Goal: Task Accomplishment & Management: Use online tool/utility

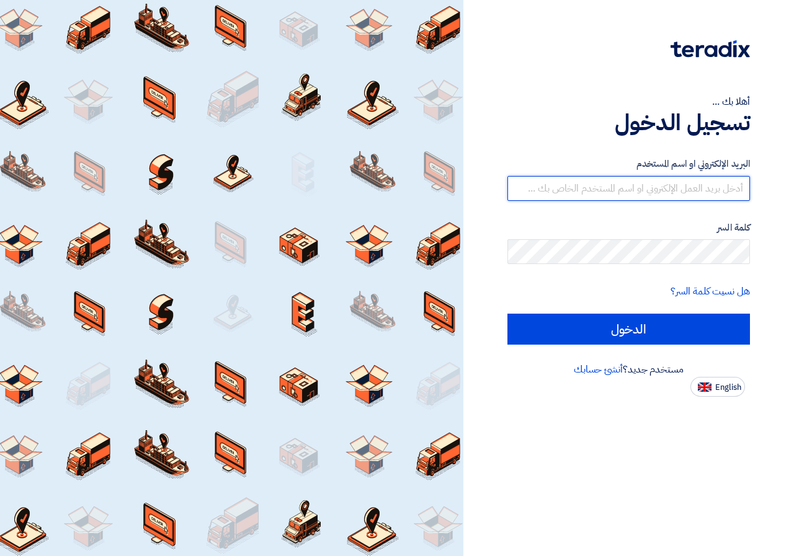
type input "[EMAIL_ADDRESS][DOMAIN_NAME]"
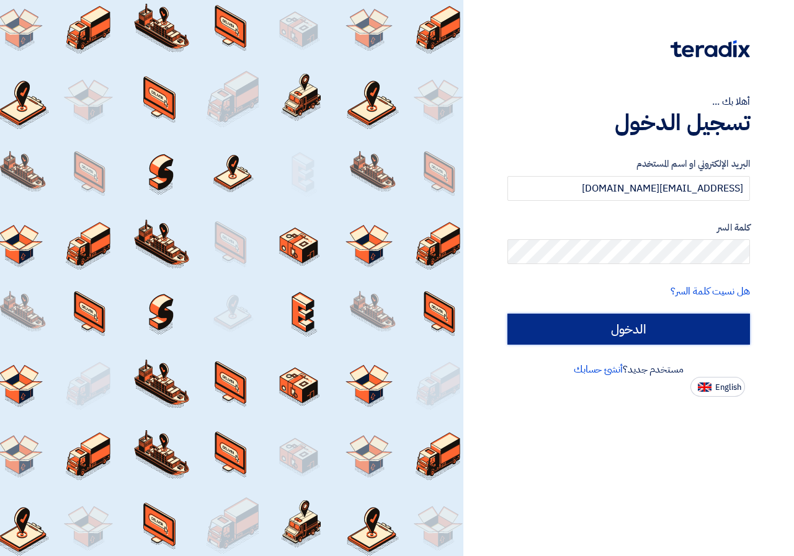
drag, startPoint x: 0, startPoint y: 0, endPoint x: 616, endPoint y: 327, distance: 697.4
click at [616, 327] on input "الدخول" at bounding box center [628, 329] width 242 height 31
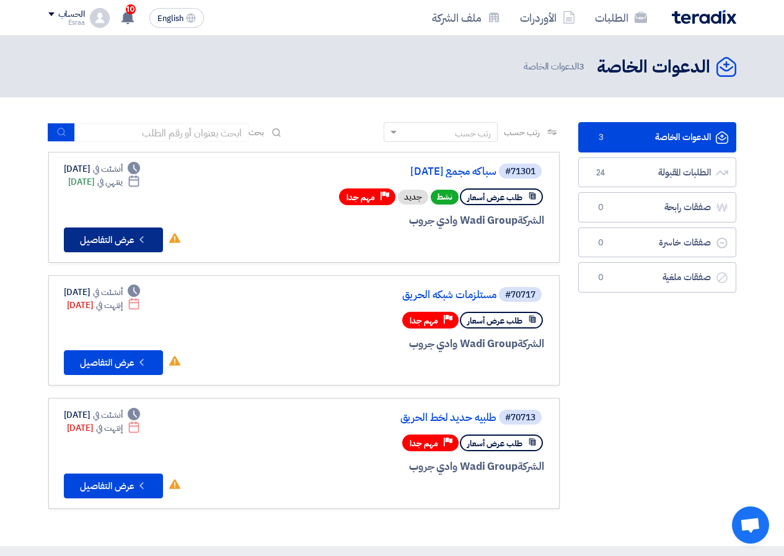
click at [153, 236] on button "Check details عرض التفاصيل" at bounding box center [113, 240] width 99 height 25
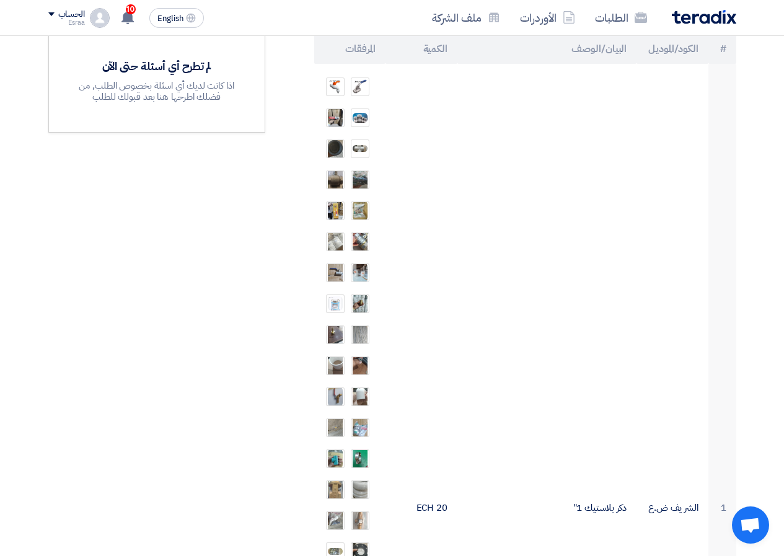
scroll to position [186, 0]
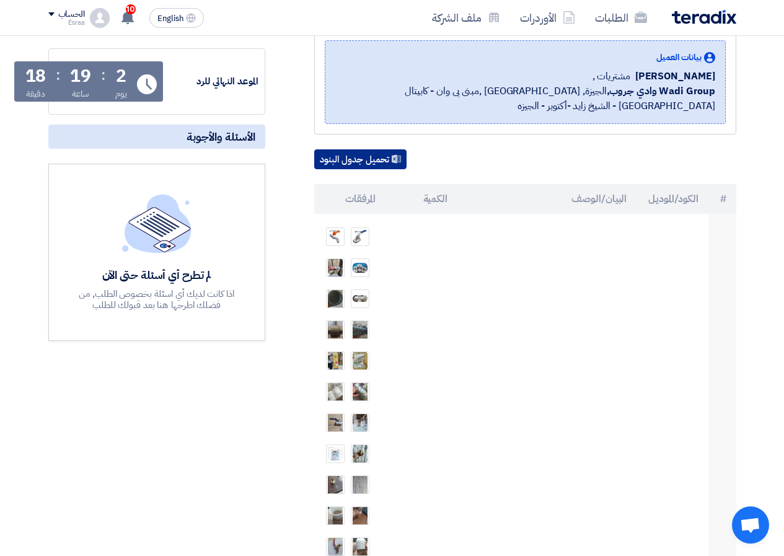
click at [386, 159] on button "تحميل جدول البنود" at bounding box center [360, 159] width 92 height 20
click at [373, 155] on button "تحميل جدول البنود" at bounding box center [360, 159] width 92 height 20
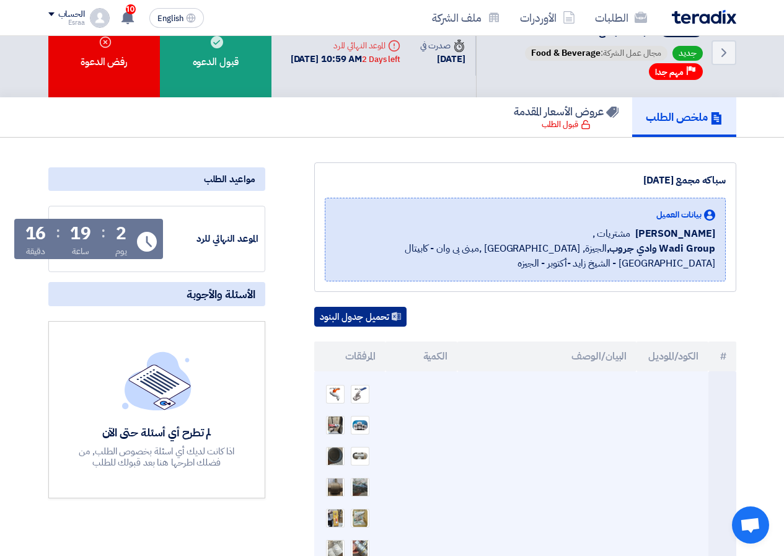
scroll to position [0, 0]
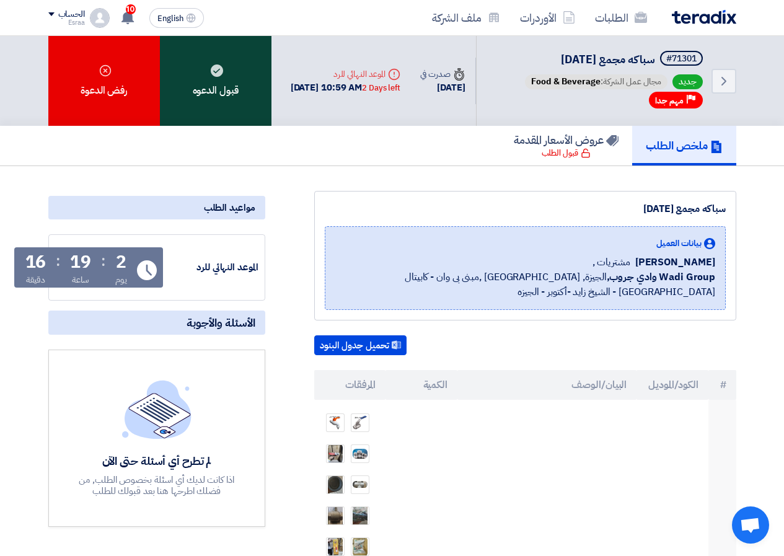
click at [201, 88] on div "قبول الدعوه" at bounding box center [216, 81] width 112 height 90
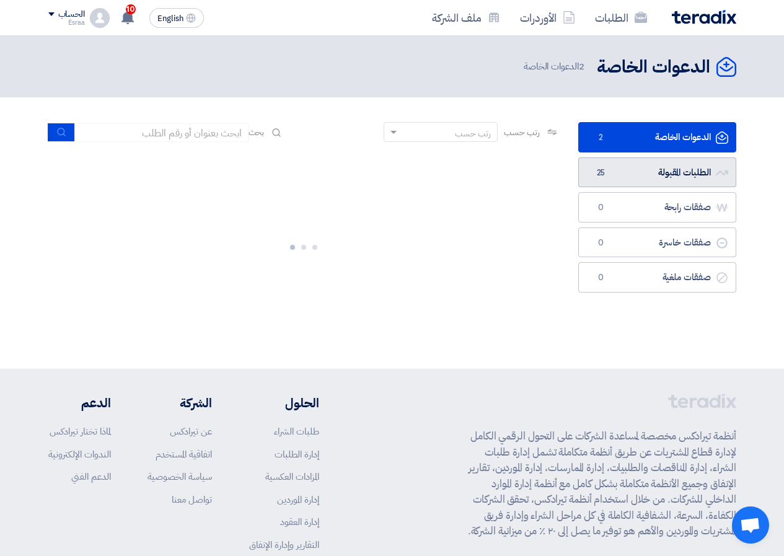
click at [688, 173] on link "الطلبات المقبولة الطلبات المقبولة 25" at bounding box center [658, 173] width 158 height 30
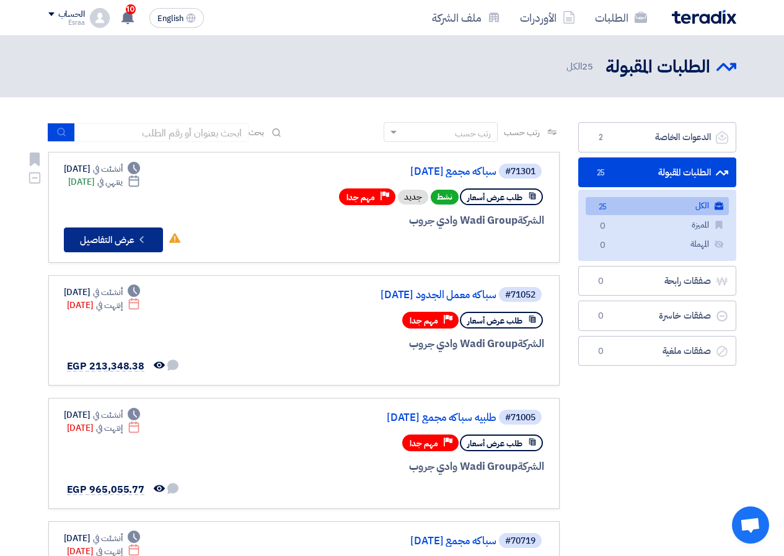
click at [147, 234] on icon "Check details" at bounding box center [142, 240] width 12 height 12
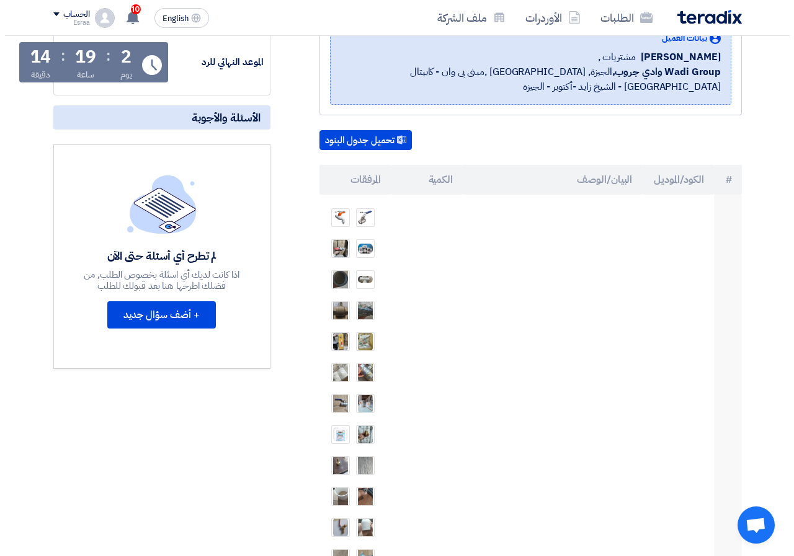
scroll to position [248, 0]
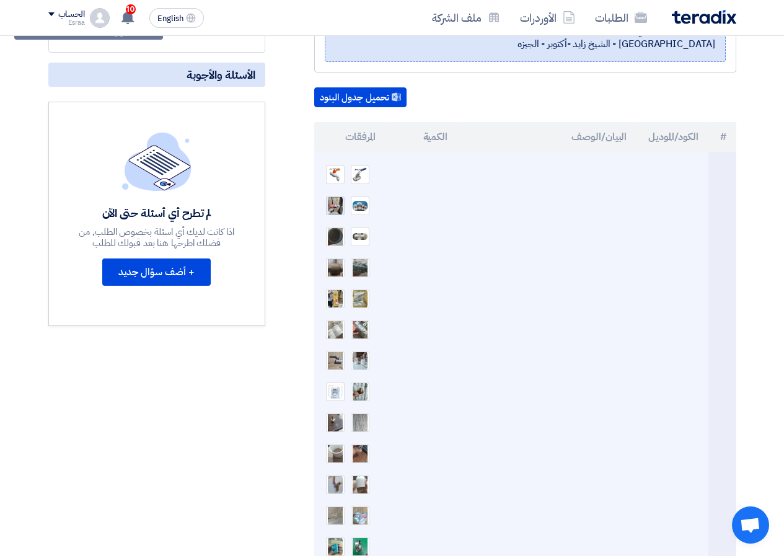
click at [330, 205] on img at bounding box center [335, 206] width 17 height 22
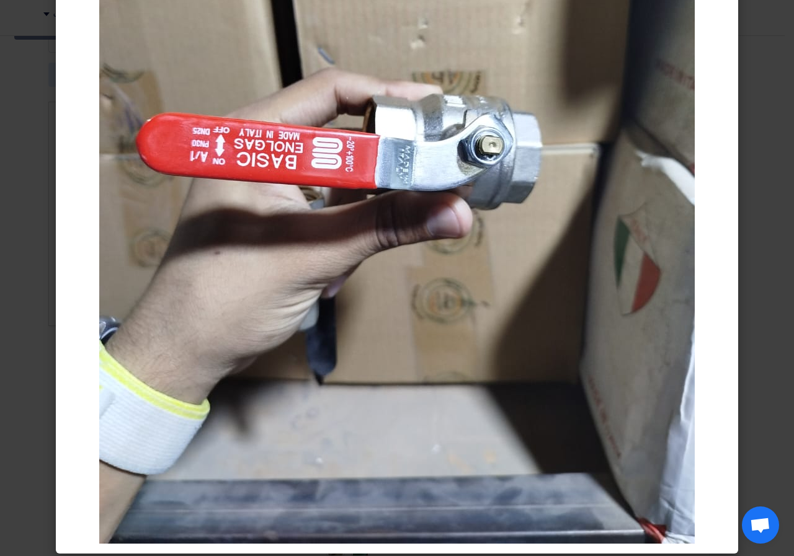
scroll to position [279, 0]
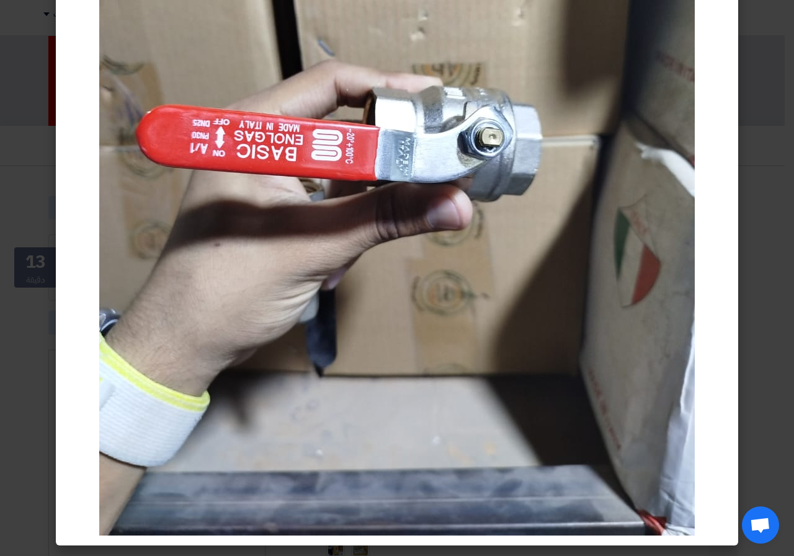
click at [253, 105] on img at bounding box center [396, 139] width 595 height 794
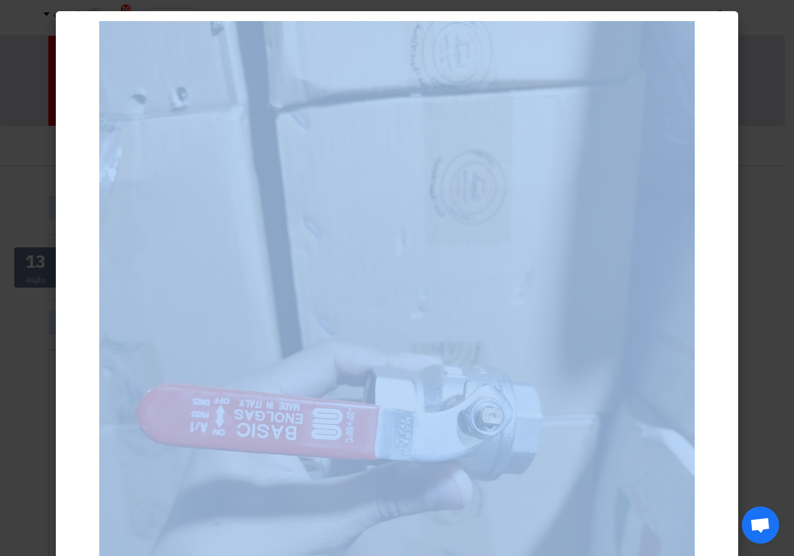
click at [10, 40] on modal-container at bounding box center [397, 278] width 794 height 556
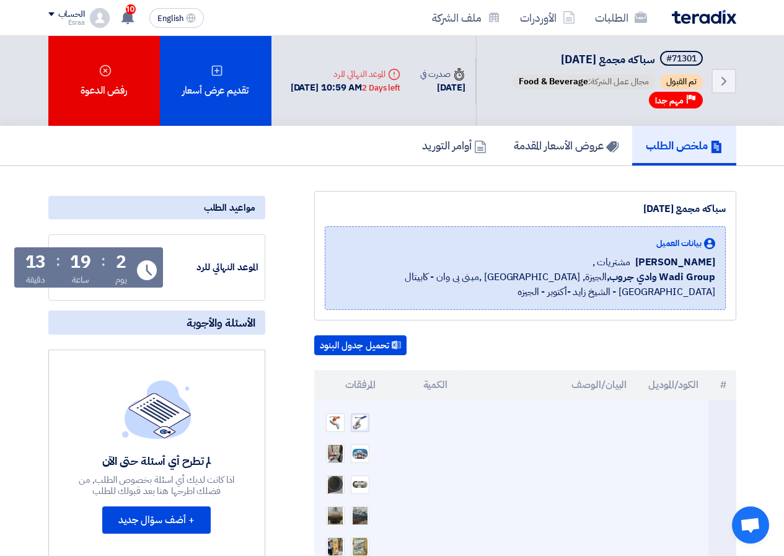
click at [362, 424] on img at bounding box center [360, 422] width 17 height 17
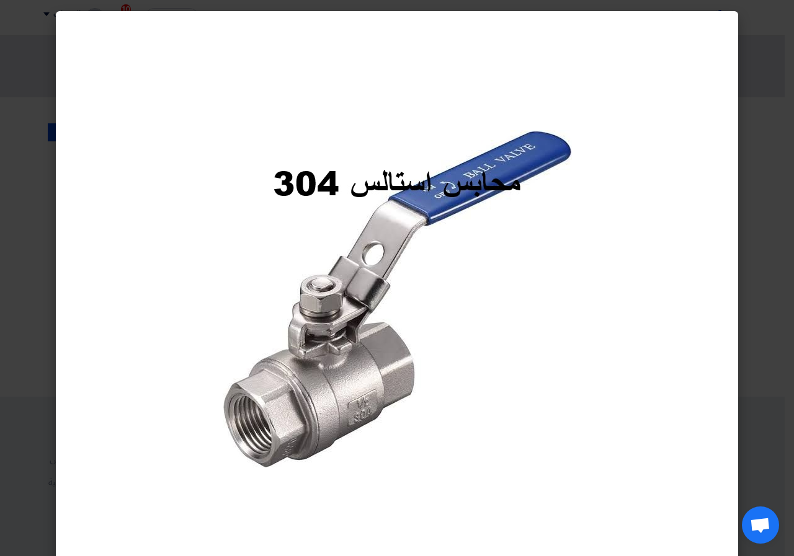
click at [792, 76] on modal-container at bounding box center [397, 278] width 794 height 556
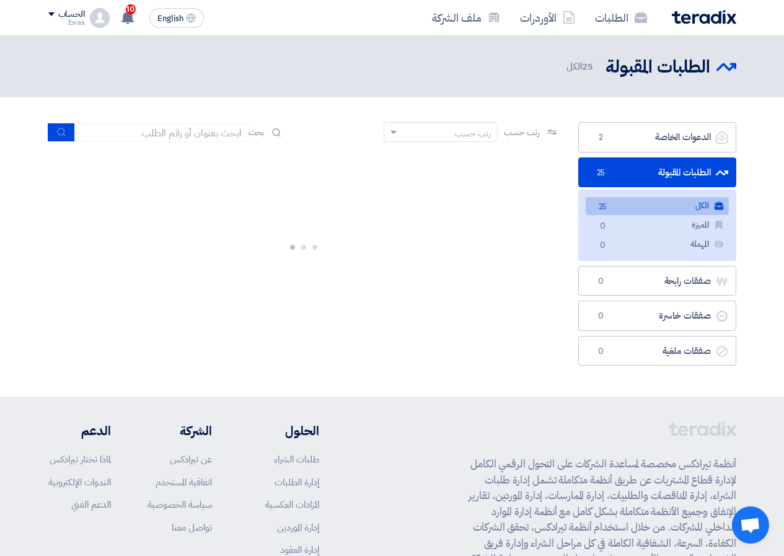
click at [683, 174] on link "الطلبات المقبولة الطلبات المقبولة 25" at bounding box center [658, 173] width 158 height 30
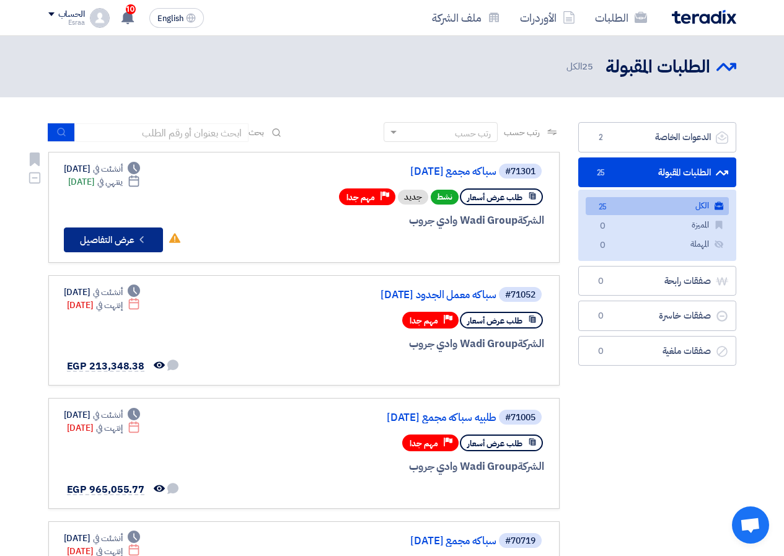
click at [132, 239] on button "Check details عرض التفاصيل" at bounding box center [113, 240] width 99 height 25
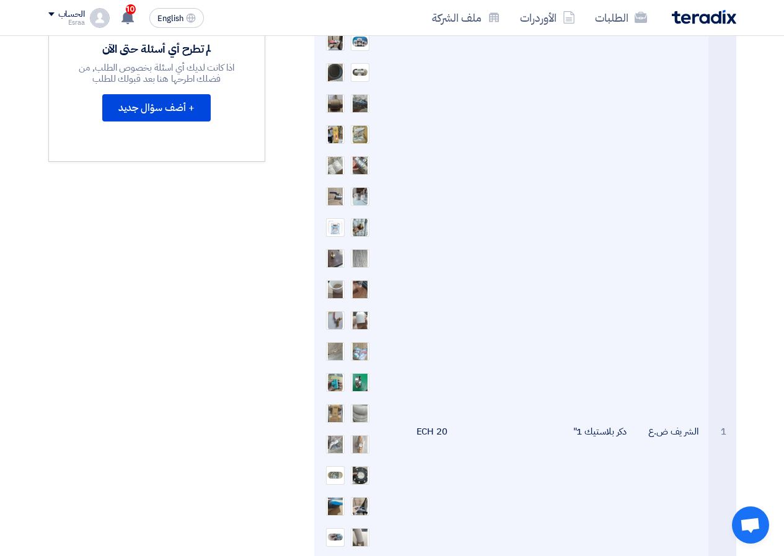
scroll to position [434, 0]
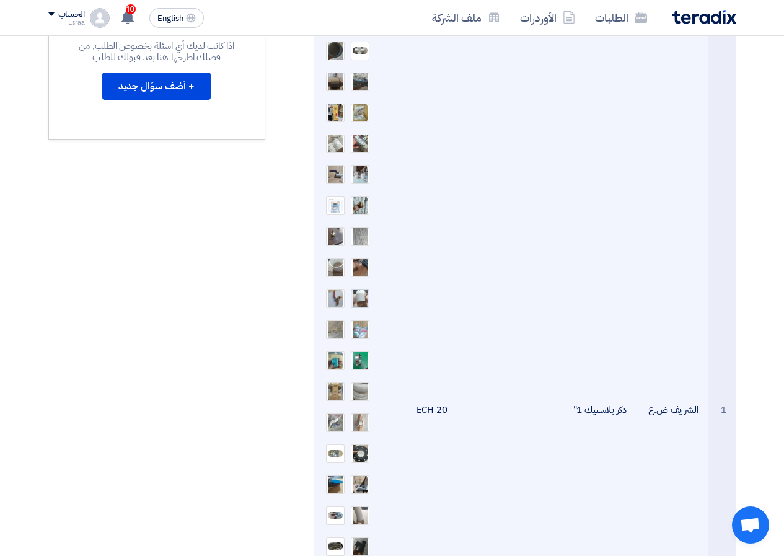
click at [362, 298] on img at bounding box center [360, 298] width 17 height 35
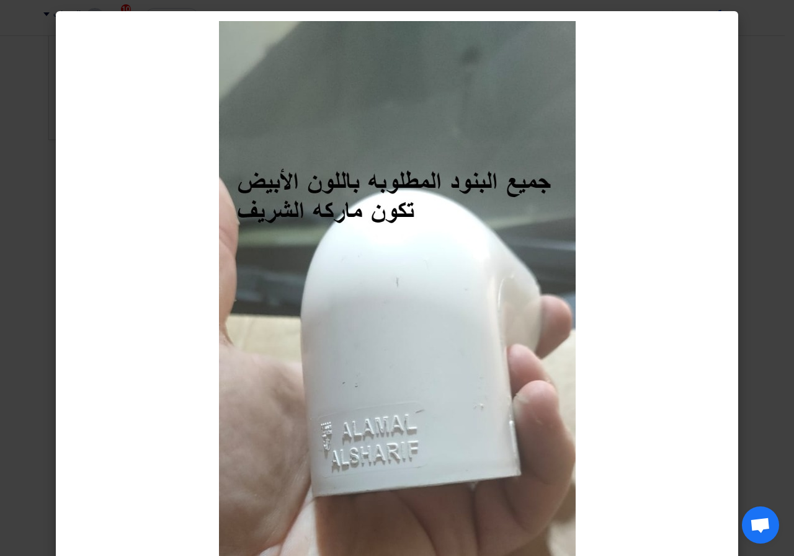
click at [35, 136] on modal-container at bounding box center [397, 278] width 794 height 556
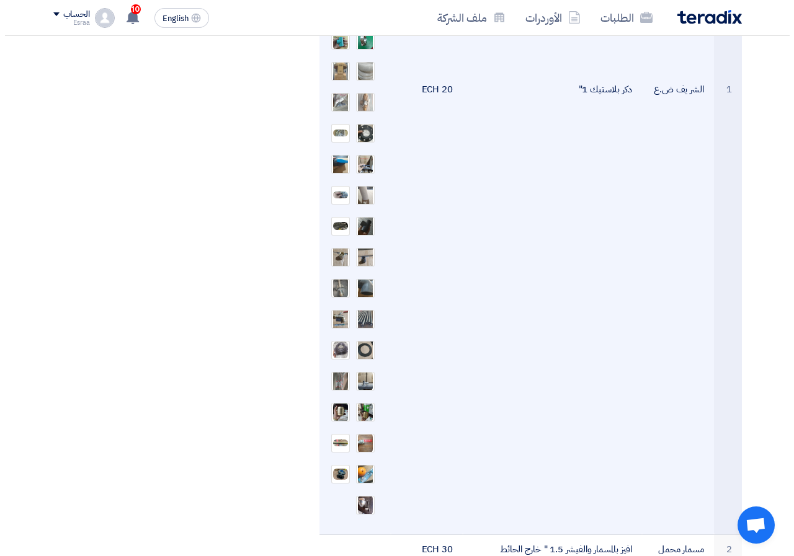
scroll to position [868, 0]
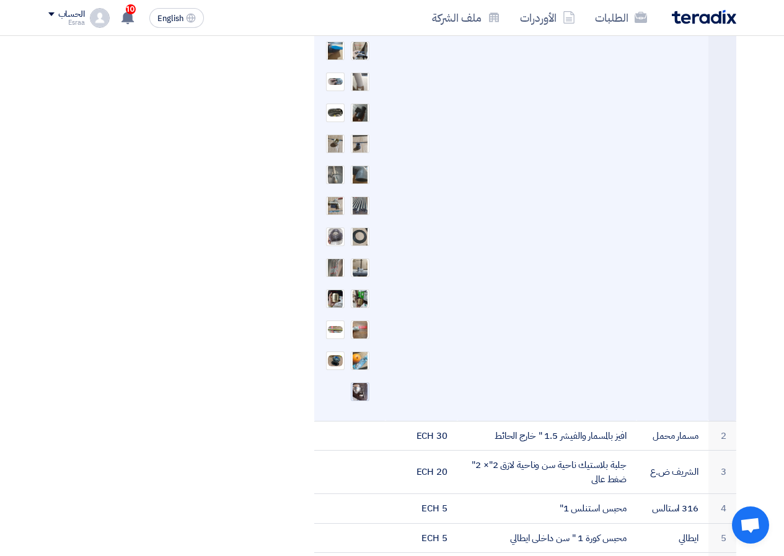
click at [355, 395] on img at bounding box center [360, 392] width 17 height 22
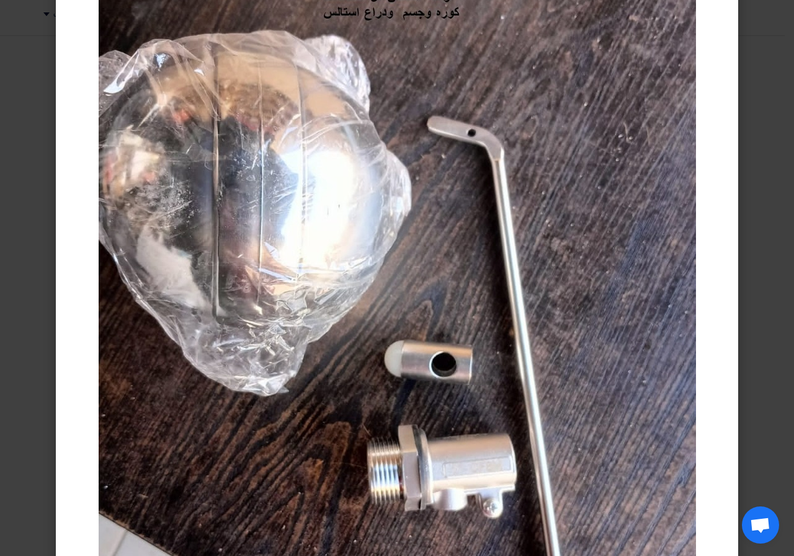
scroll to position [62, 0]
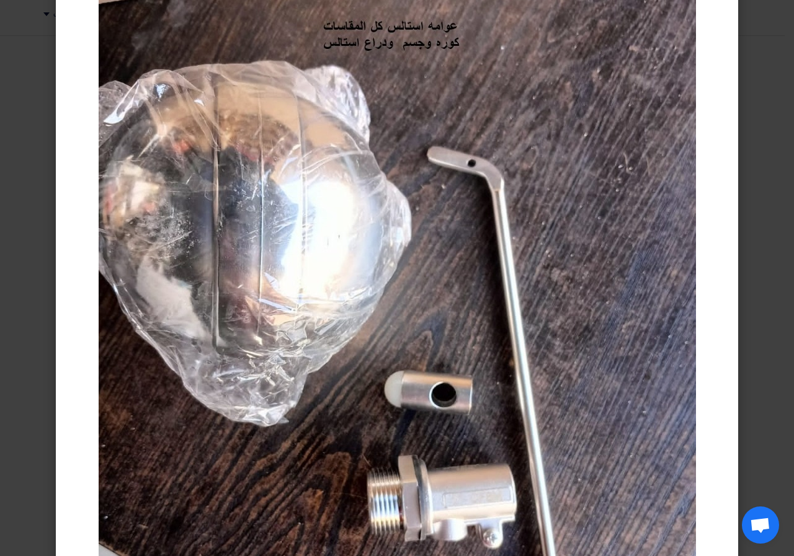
click at [29, 109] on modal-container at bounding box center [397, 278] width 794 height 556
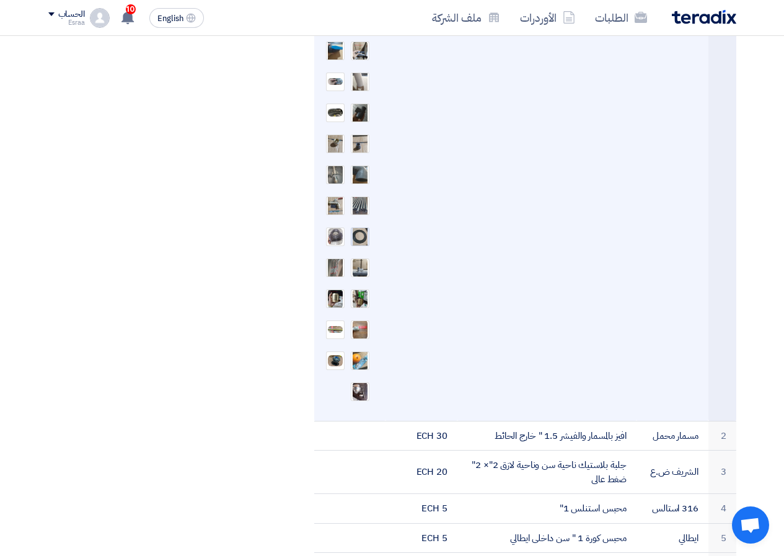
click at [357, 236] on img at bounding box center [360, 236] width 17 height 29
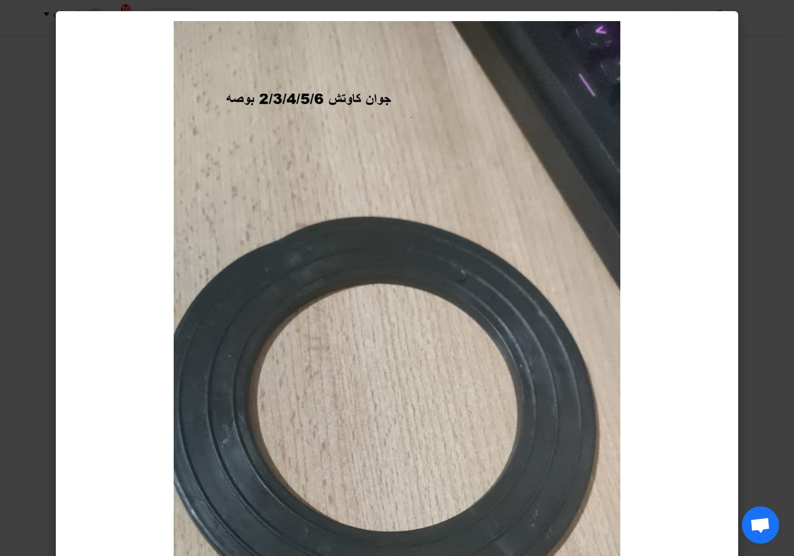
click at [11, 187] on modal-container at bounding box center [397, 278] width 794 height 556
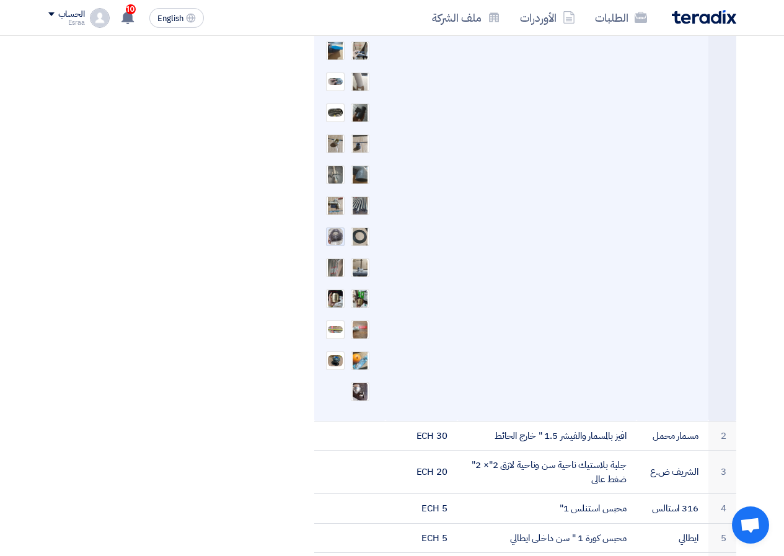
click at [336, 236] on img at bounding box center [335, 236] width 17 height 19
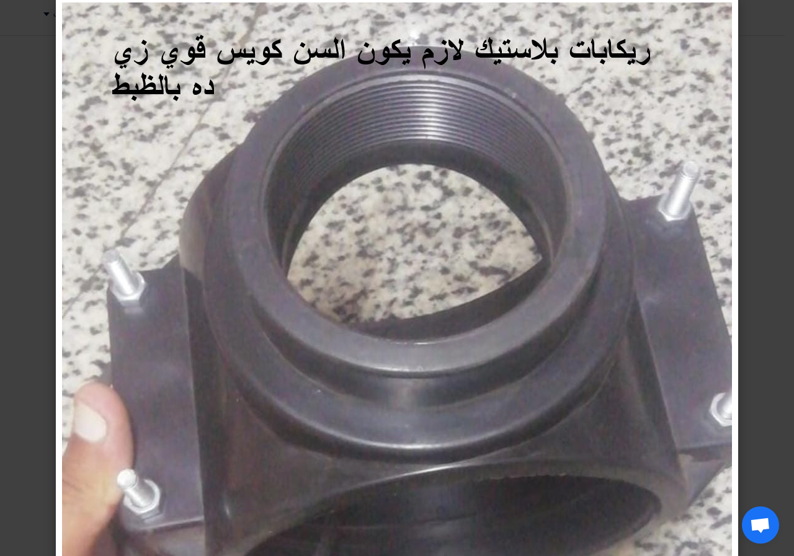
scroll to position [0, 0]
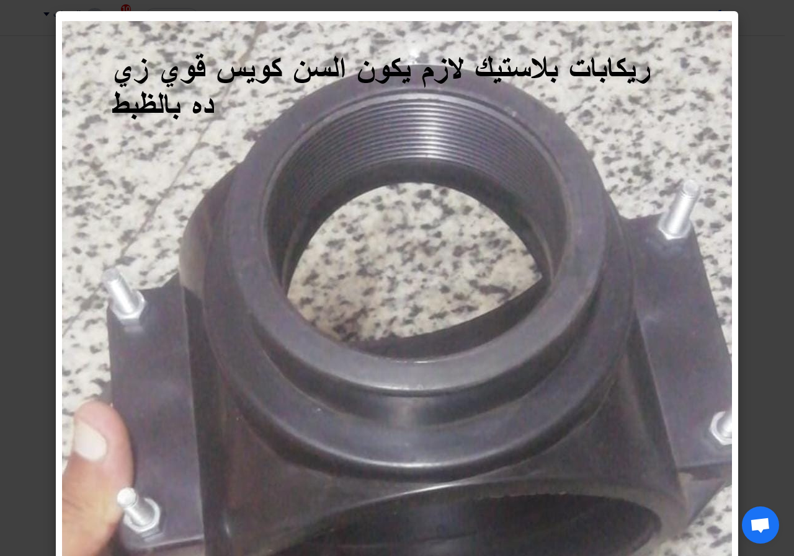
click at [22, 77] on modal-container at bounding box center [397, 278] width 794 height 556
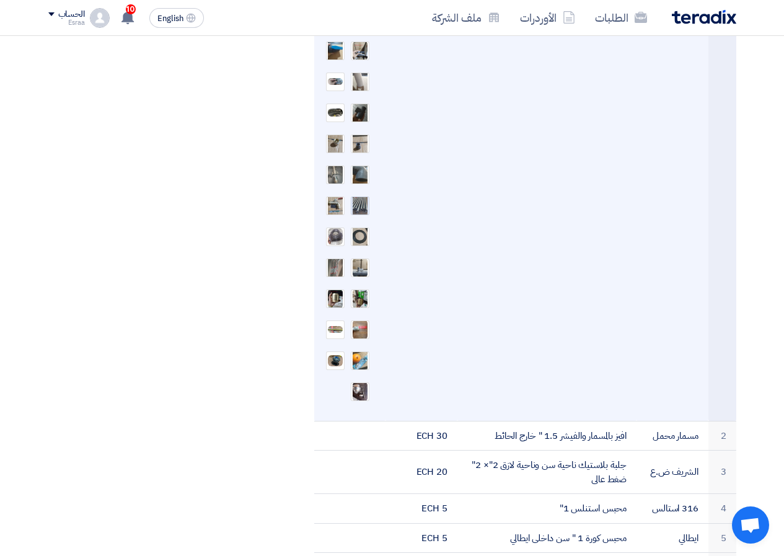
click at [361, 210] on img at bounding box center [360, 205] width 17 height 35
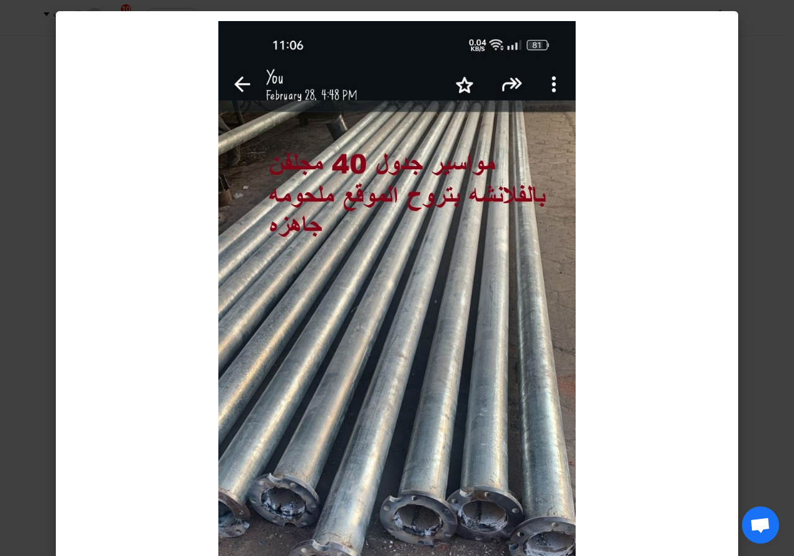
click at [14, 66] on modal-container at bounding box center [397, 278] width 794 height 556
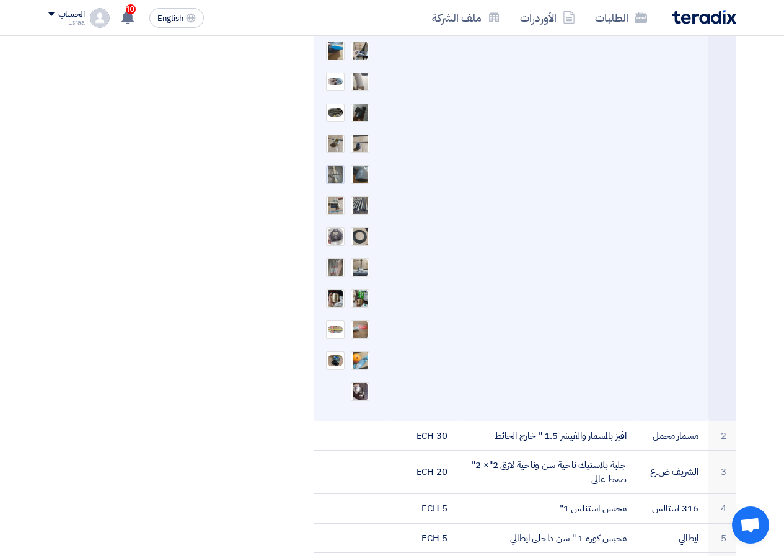
click at [334, 177] on img at bounding box center [335, 174] width 17 height 23
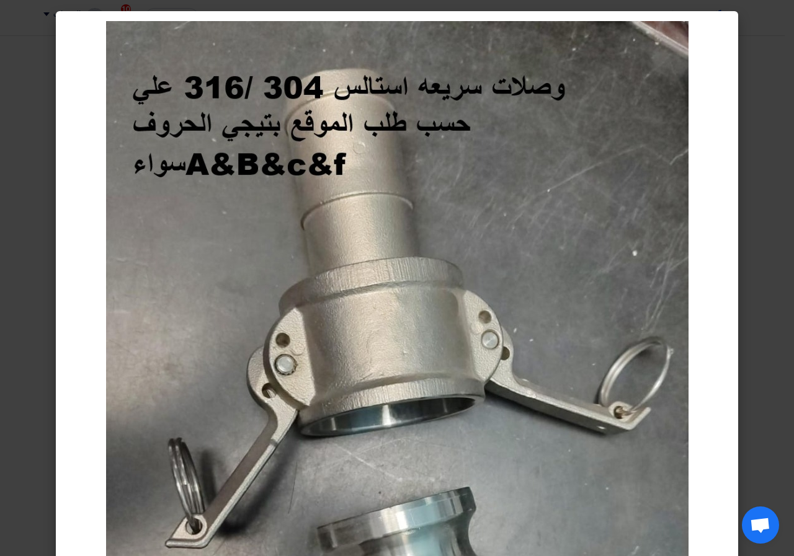
click at [37, 118] on modal-container at bounding box center [397, 278] width 794 height 556
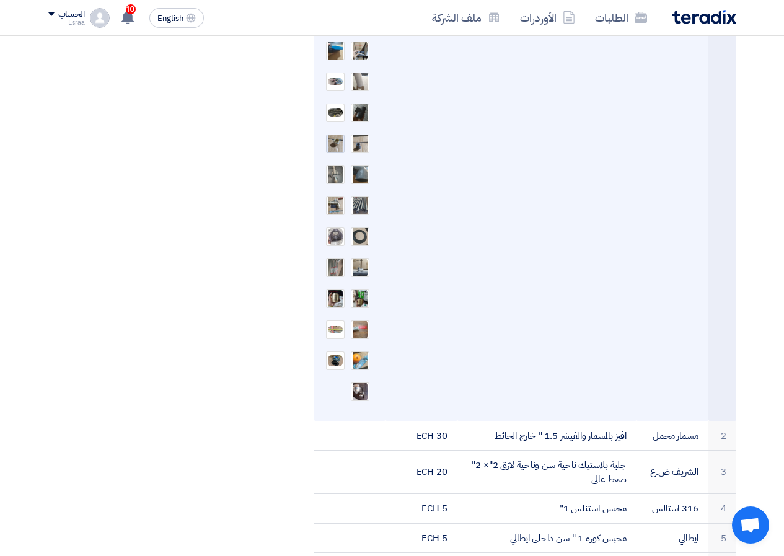
click at [339, 143] on img at bounding box center [335, 143] width 17 height 35
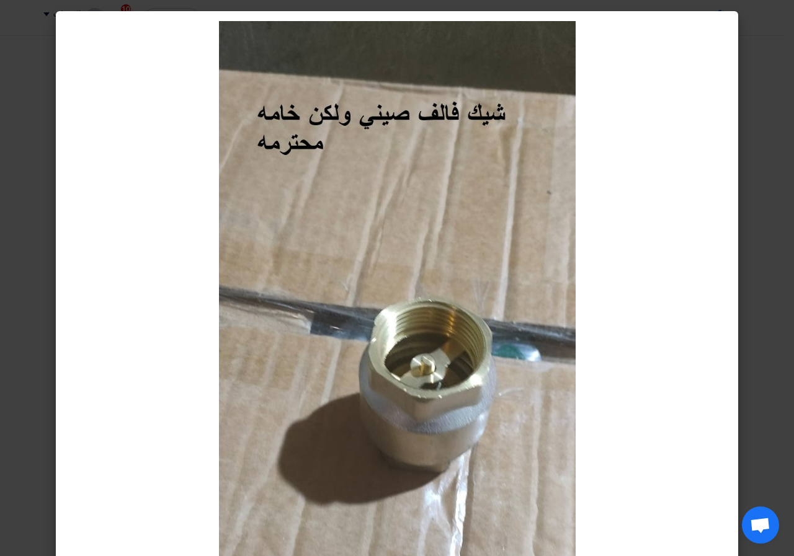
click at [42, 91] on modal-container at bounding box center [397, 278] width 794 height 556
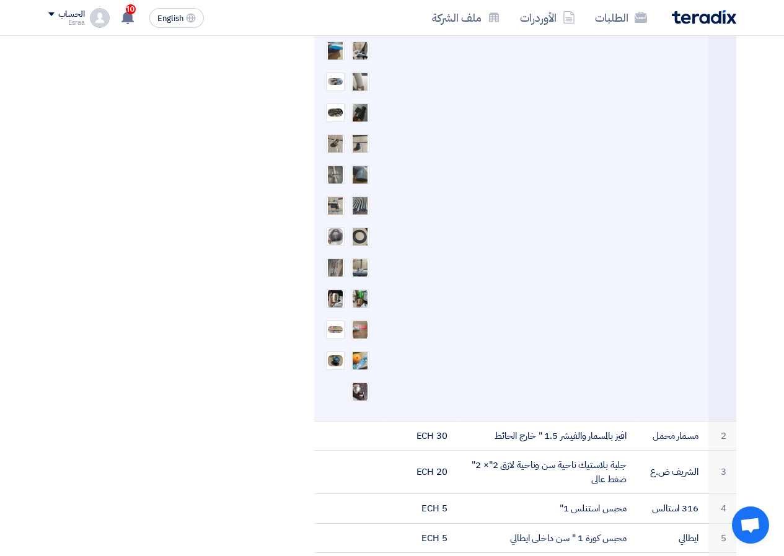
drag, startPoint x: 360, startPoint y: 207, endPoint x: 472, endPoint y: 195, distance: 112.3
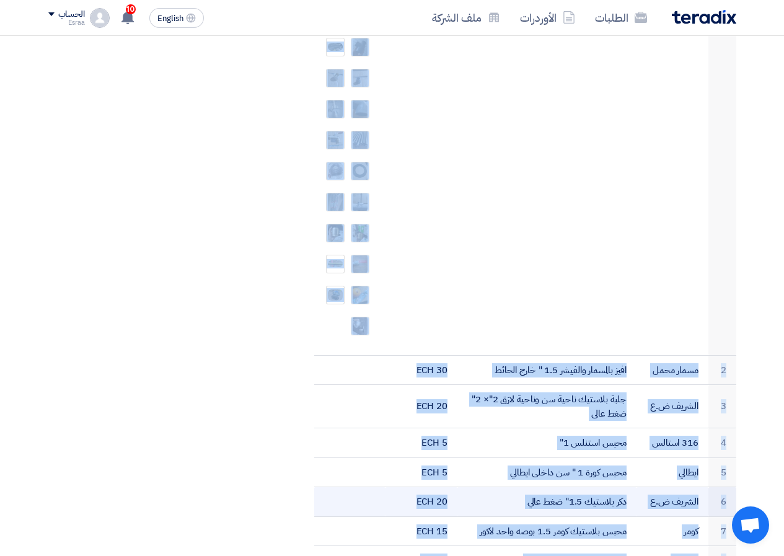
scroll to position [1018, 0]
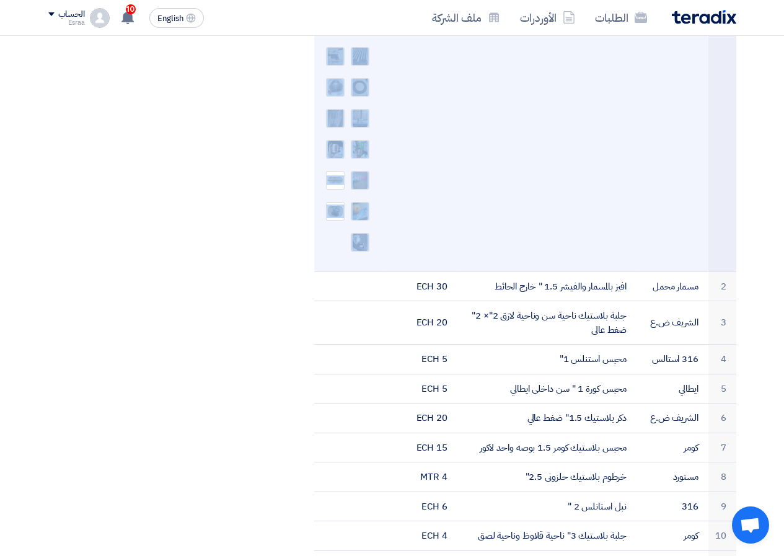
drag, startPoint x: 367, startPoint y: 228, endPoint x: 367, endPoint y: 253, distance: 25.4
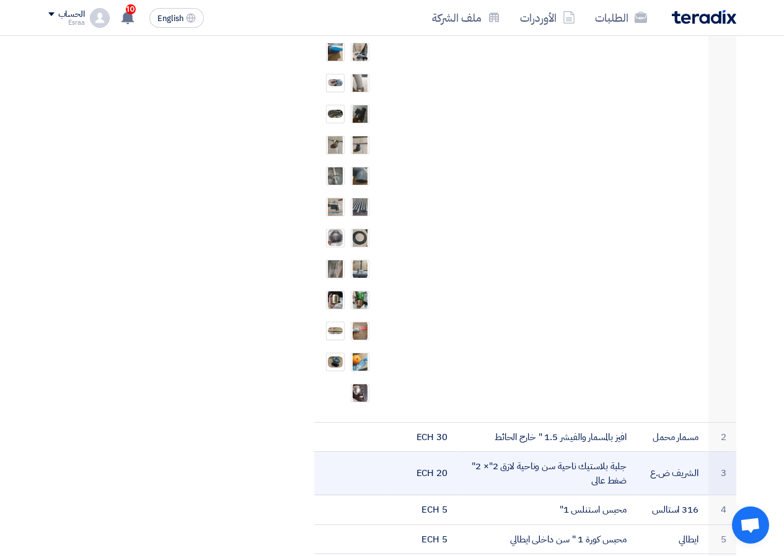
scroll to position [871, 0]
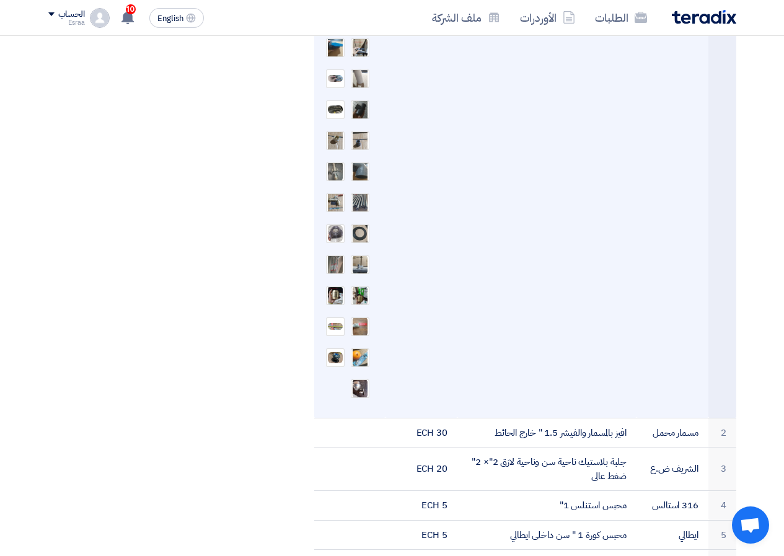
drag, startPoint x: 406, startPoint y: 215, endPoint x: 375, endPoint y: 381, distance: 169.2
copy tr
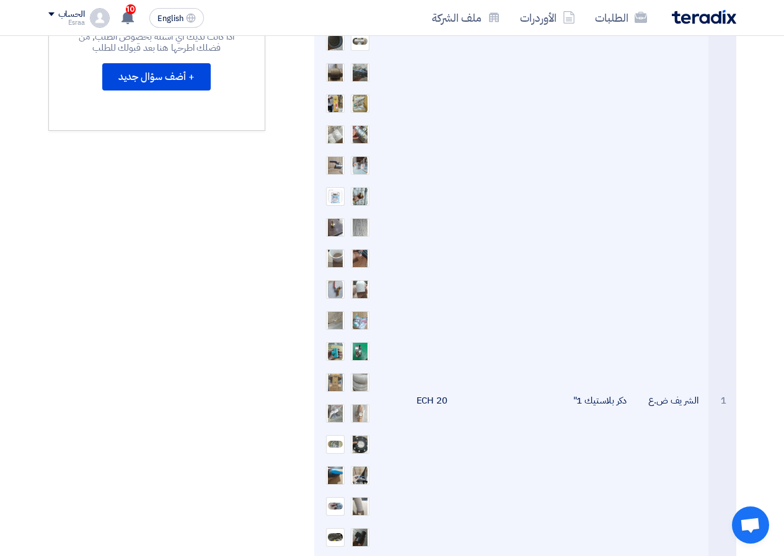
scroll to position [313, 0]
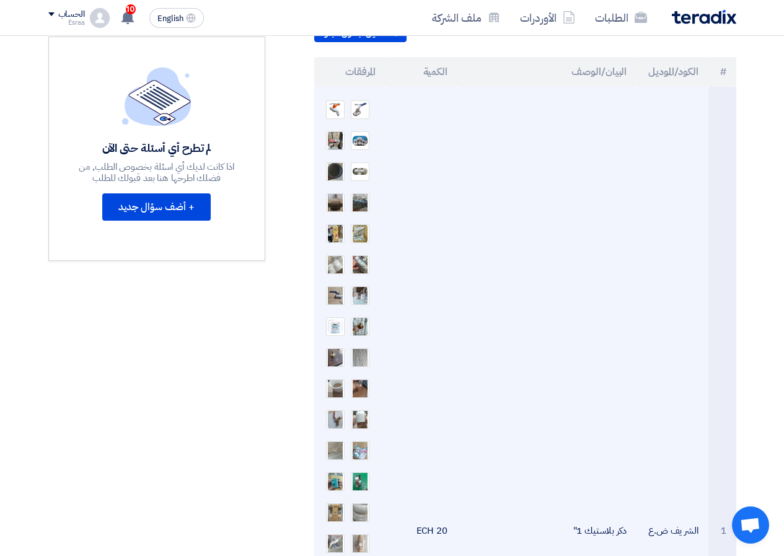
drag, startPoint x: 340, startPoint y: 109, endPoint x: 603, endPoint y: 141, distance: 265.0
click at [603, 141] on td "دكر بلاستيك 1"" at bounding box center [547, 532] width 179 height 890
